Goal: Use online tool/utility: Utilize a website feature to perform a specific function

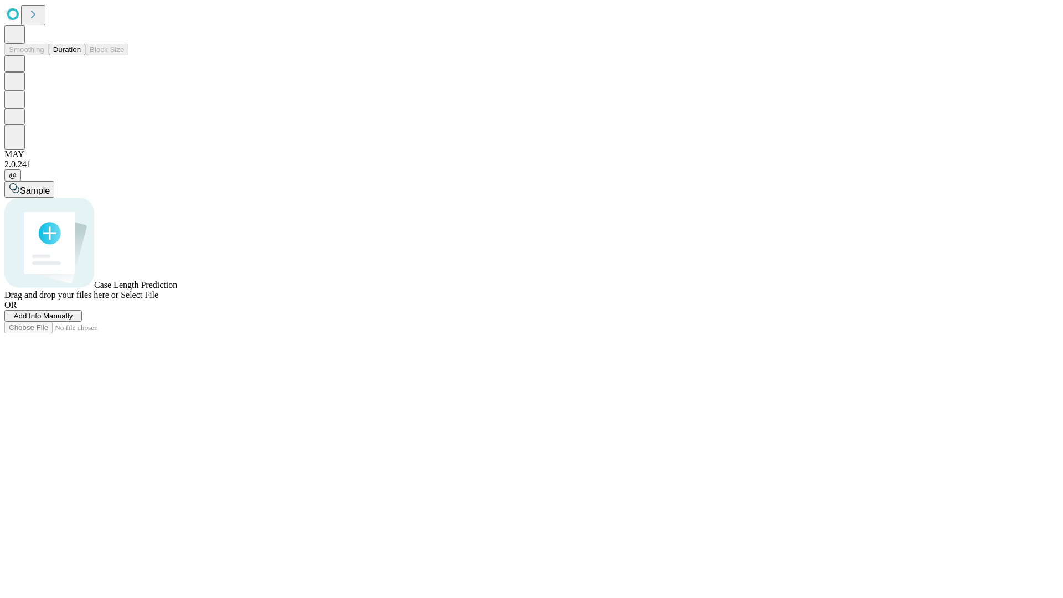
click at [73, 320] on span "Add Info Manually" at bounding box center [43, 316] width 59 height 8
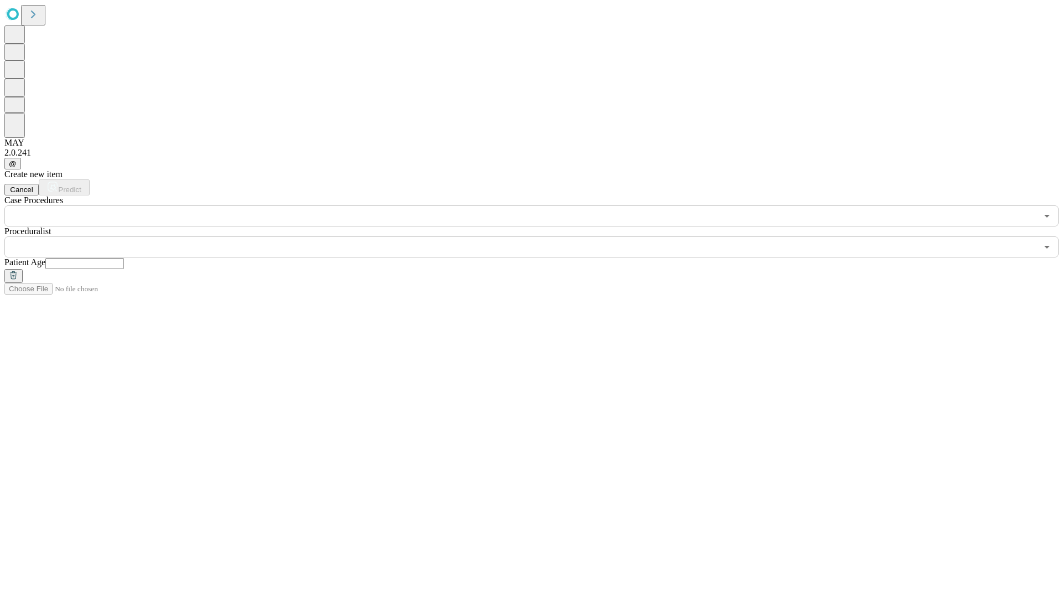
click at [124, 258] on input "text" at bounding box center [84, 263] width 79 height 11
type input "**"
click at [539, 236] on input "text" at bounding box center [520, 246] width 1033 height 21
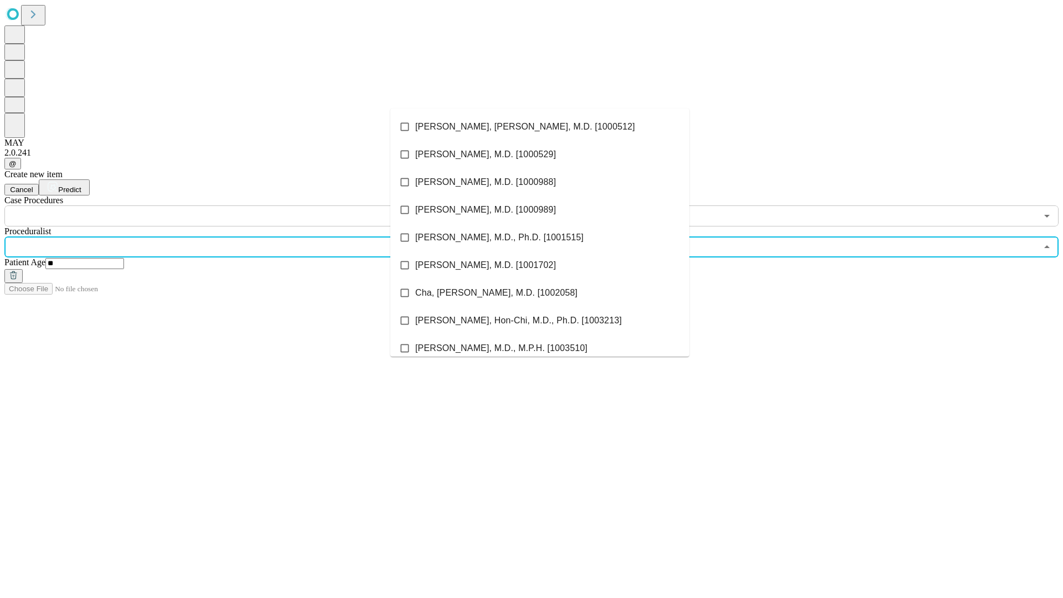
click at [540, 127] on li "[PERSON_NAME], [PERSON_NAME], M.D. [1000512]" at bounding box center [539, 127] width 299 height 28
click at [233, 205] on input "text" at bounding box center [520, 215] width 1033 height 21
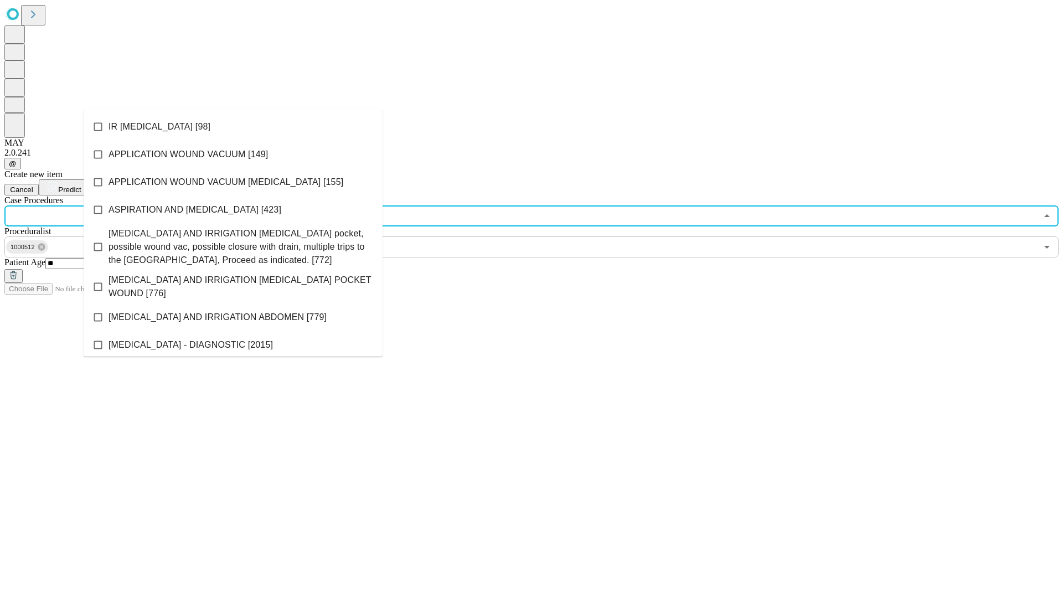
click at [233, 127] on li "IR [MEDICAL_DATA] [98]" at bounding box center [233, 127] width 299 height 28
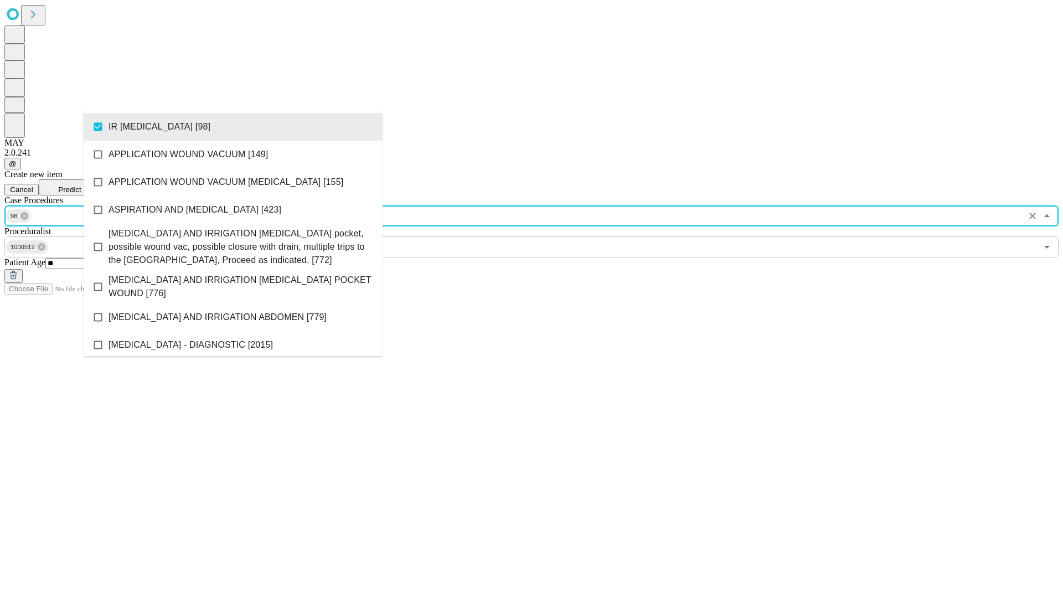
click at [81, 186] on span "Predict" at bounding box center [69, 190] width 23 height 8
